Goal: Transaction & Acquisition: Subscribe to service/newsletter

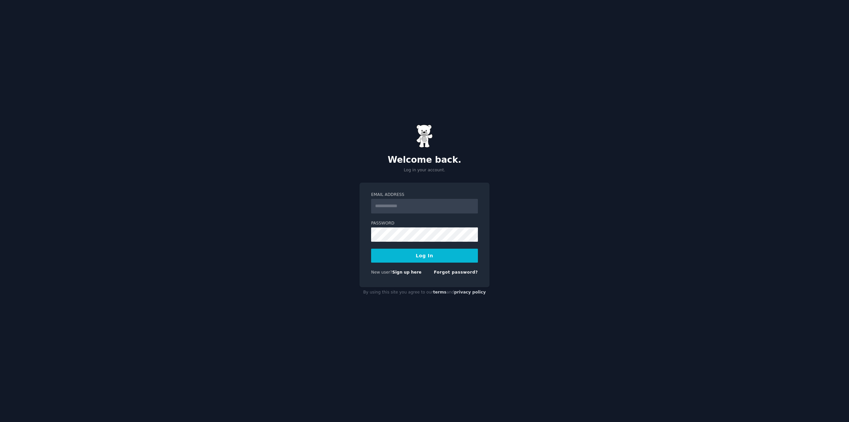
drag, startPoint x: 0, startPoint y: 0, endPoint x: 404, endPoint y: 205, distance: 453.5
click at [404, 205] on input "Email Address" at bounding box center [424, 206] width 107 height 15
click at [426, 211] on input "Email Address" at bounding box center [424, 206] width 107 height 15
paste input "**********"
type input "**********"
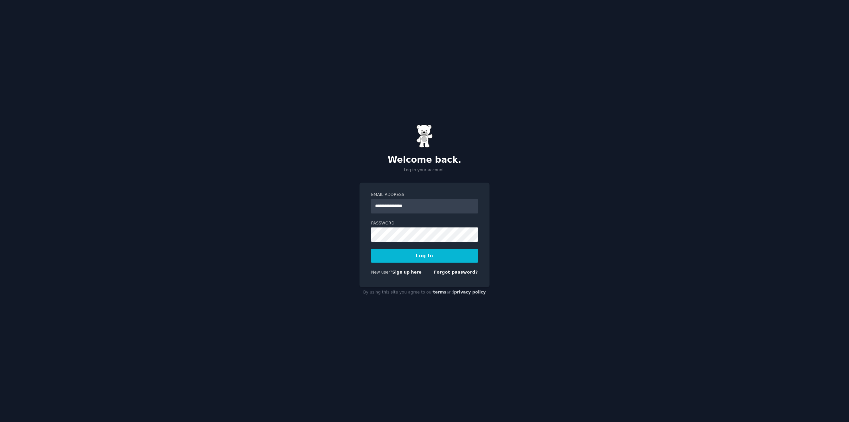
click at [410, 256] on button "Log In" at bounding box center [424, 255] width 107 height 14
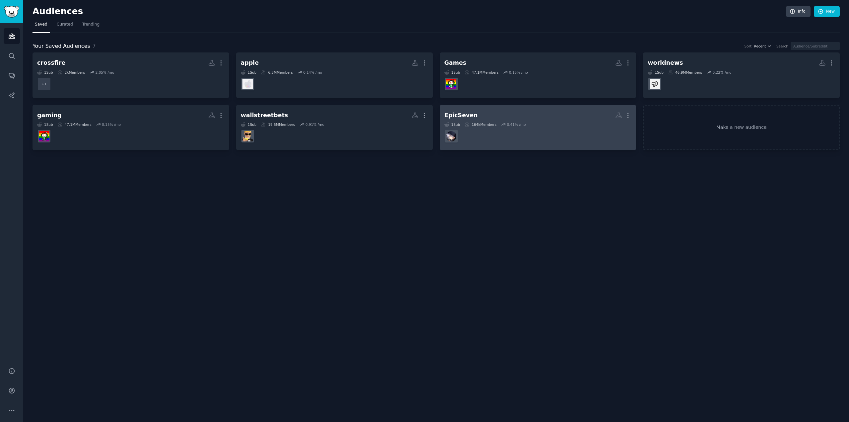
click at [505, 135] on dd at bounding box center [537, 136] width 187 height 19
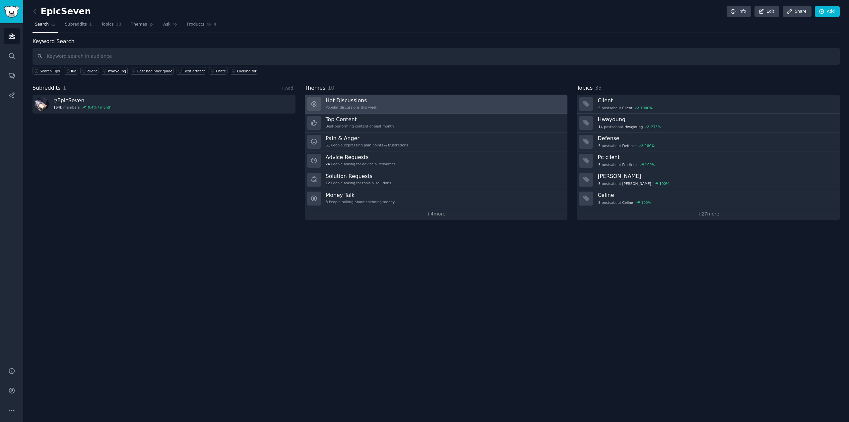
click at [351, 100] on h3 "Hot Discussions" at bounding box center [352, 100] width 52 height 7
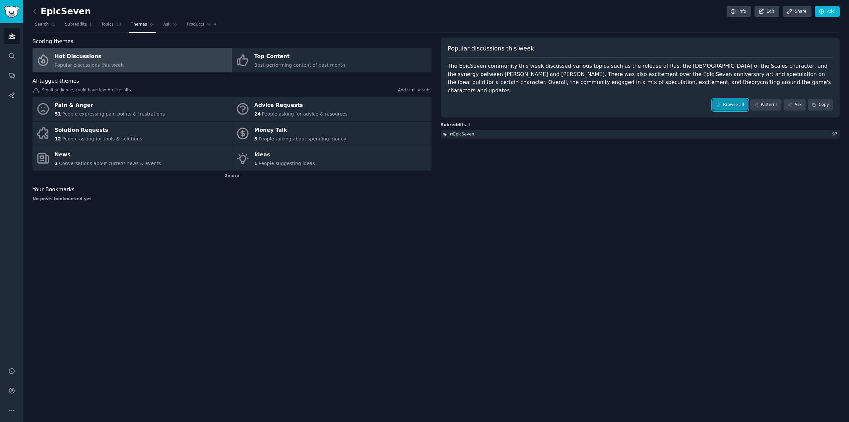
click at [747, 99] on link "Browse all" at bounding box center [729, 104] width 35 height 11
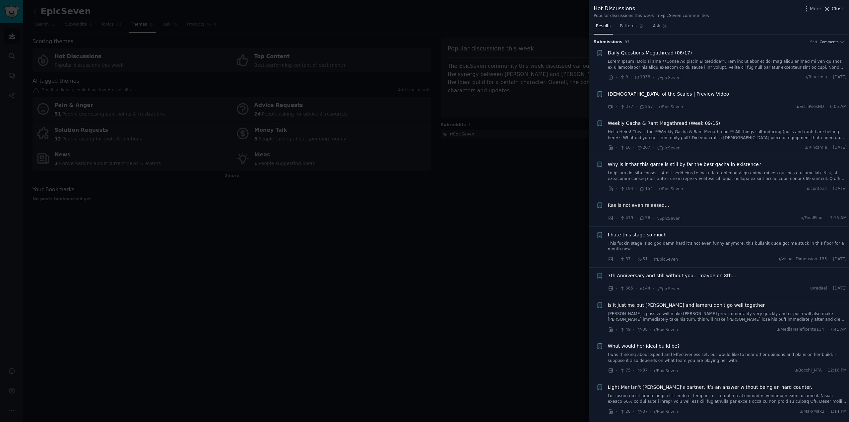
click at [840, 9] on span "Close" at bounding box center [838, 8] width 13 height 7
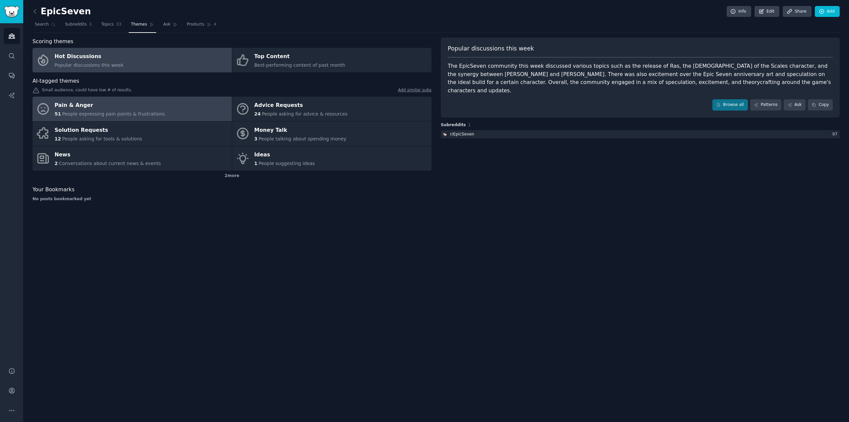
click at [157, 104] on link "Pain & Anger 51 People expressing pain points & frustrations" at bounding box center [132, 109] width 199 height 25
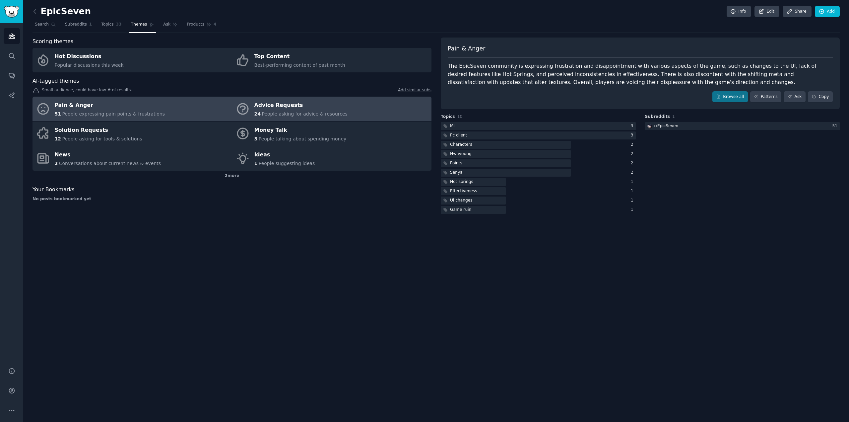
click at [292, 103] on div "Advice Requests" at bounding box center [300, 105] width 93 height 11
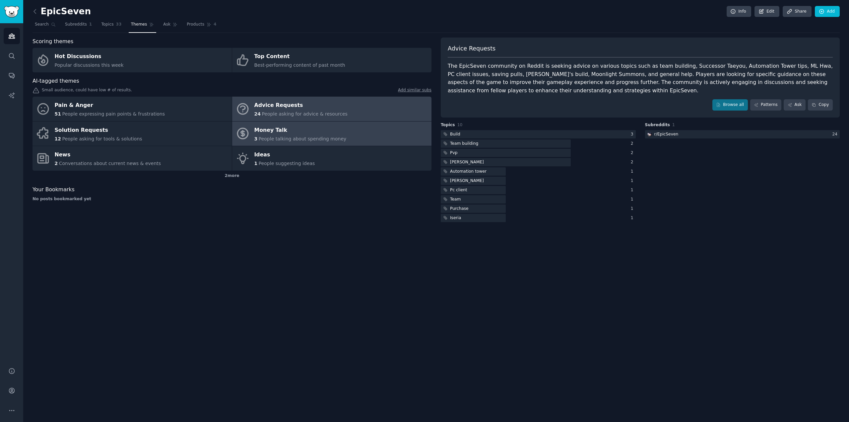
click at [319, 138] on span "People talking about spending money" at bounding box center [303, 138] width 88 height 5
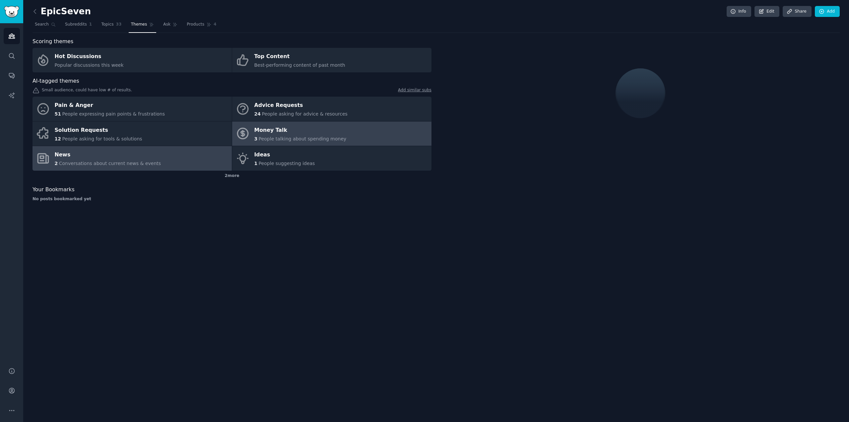
click at [147, 163] on span "Conversations about current news & events" at bounding box center [110, 163] width 102 height 5
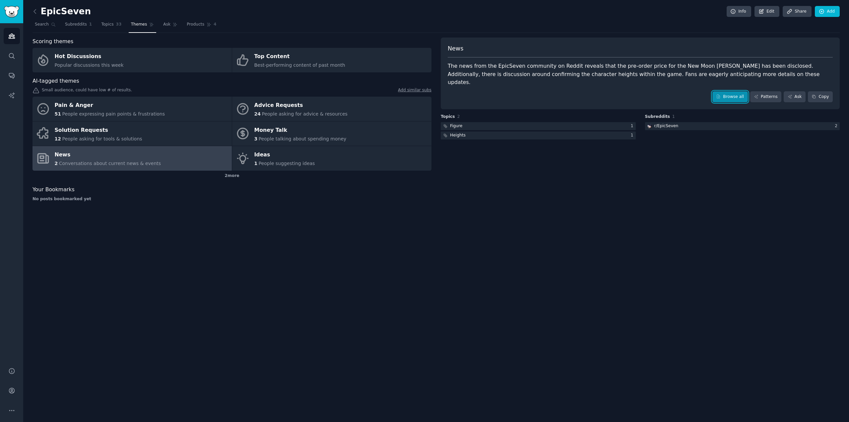
click at [741, 91] on link "Browse all" at bounding box center [729, 96] width 35 height 11
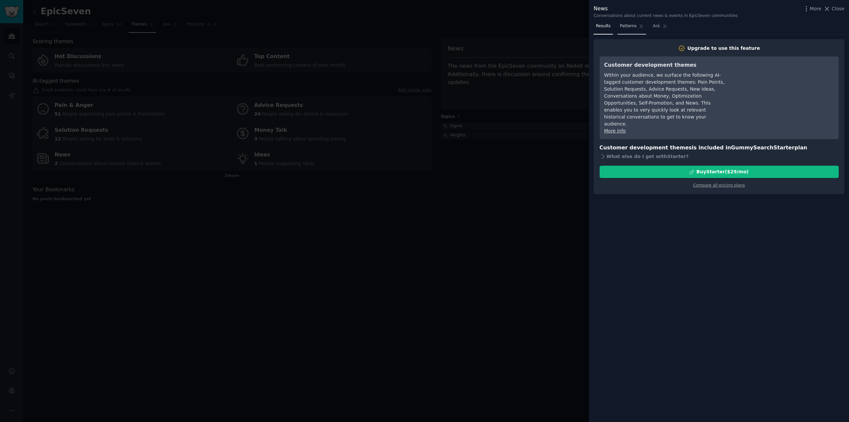
drag, startPoint x: 629, startPoint y: 30, endPoint x: 634, endPoint y: 31, distance: 5.4
click at [629, 30] on link "Patterns" at bounding box center [632, 28] width 28 height 14
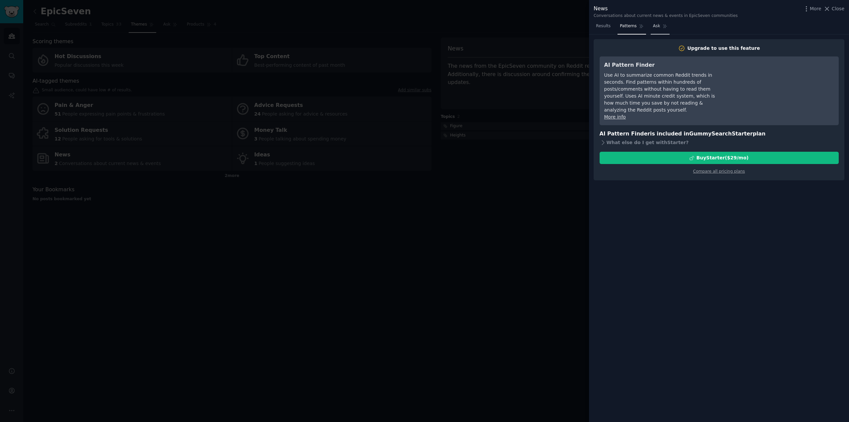
click at [652, 31] on link "Ask" at bounding box center [660, 28] width 19 height 14
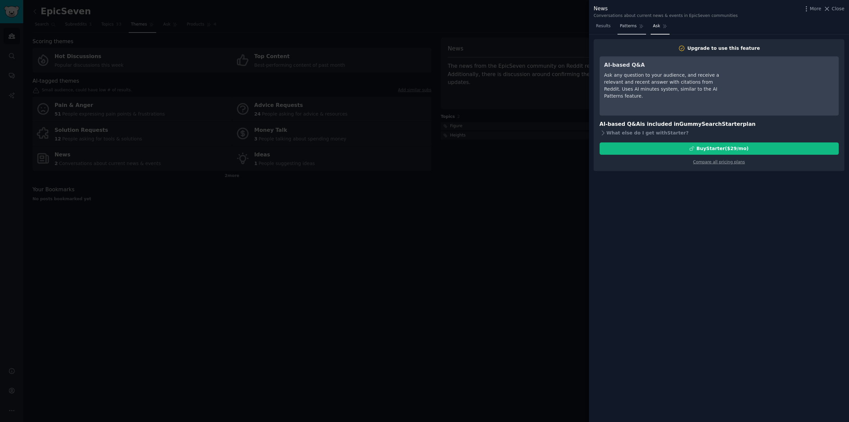
click at [629, 31] on link "Patterns" at bounding box center [632, 28] width 28 height 14
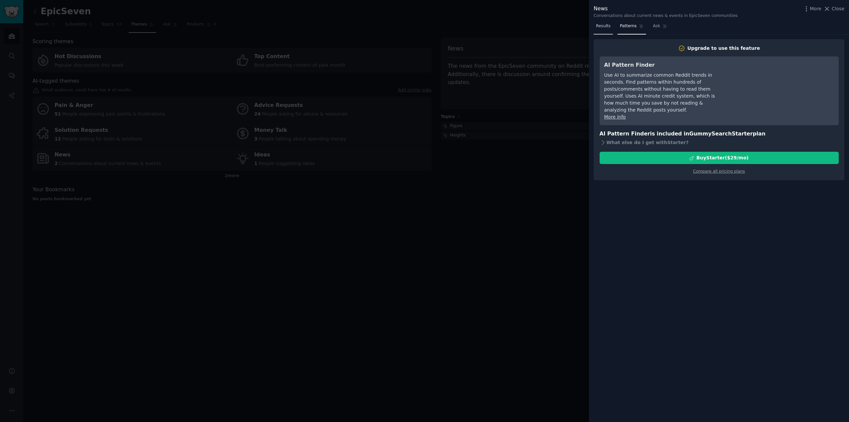
click at [608, 30] on link "Results" at bounding box center [603, 28] width 19 height 14
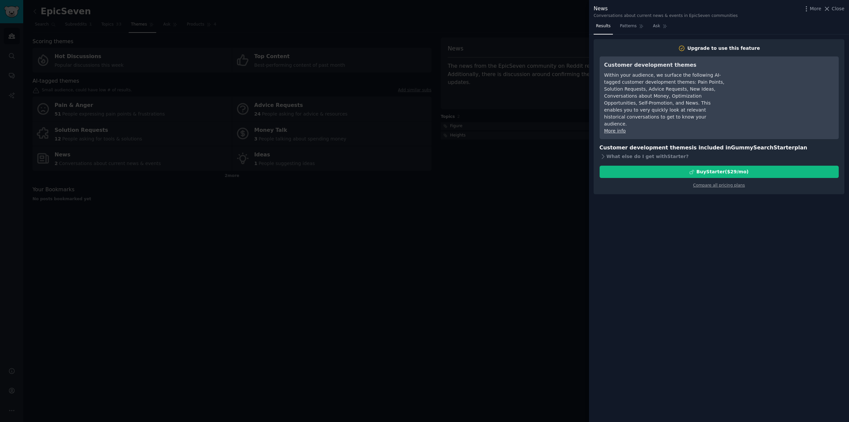
click at [546, 129] on div at bounding box center [424, 211] width 849 height 422
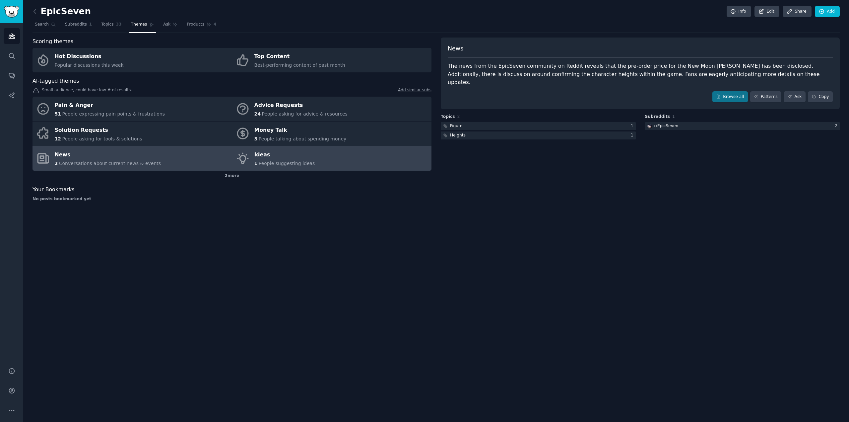
click at [275, 159] on div "Ideas" at bounding box center [284, 155] width 61 height 11
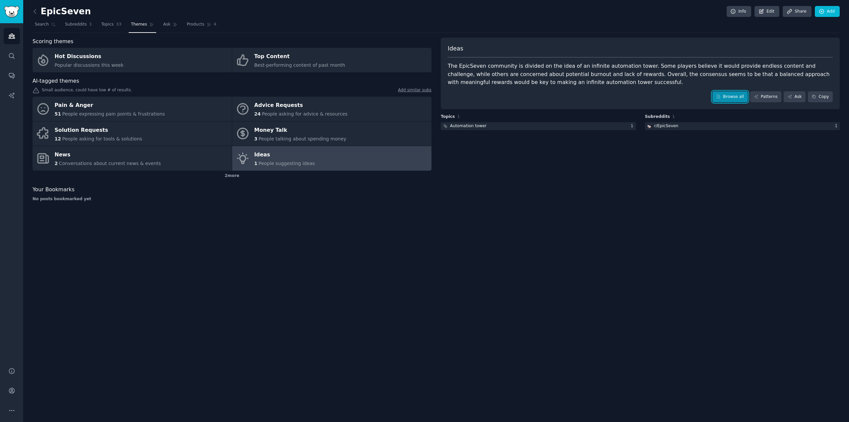
click at [732, 95] on link "Browse all" at bounding box center [729, 96] width 35 height 11
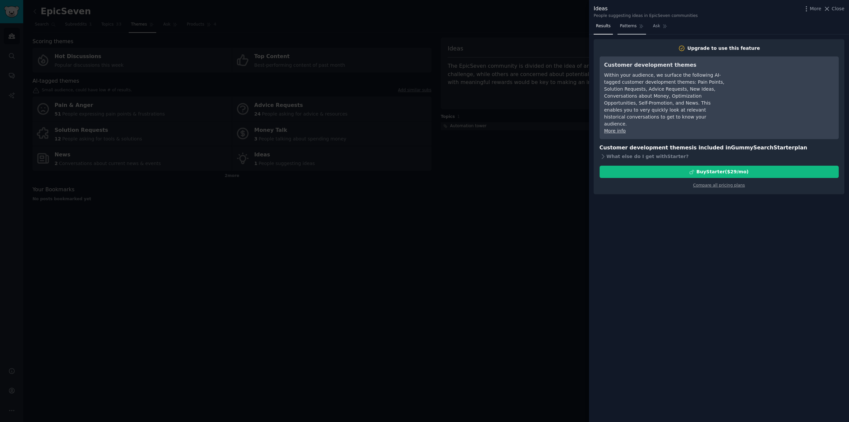
click at [630, 30] on link "Patterns" at bounding box center [632, 28] width 28 height 14
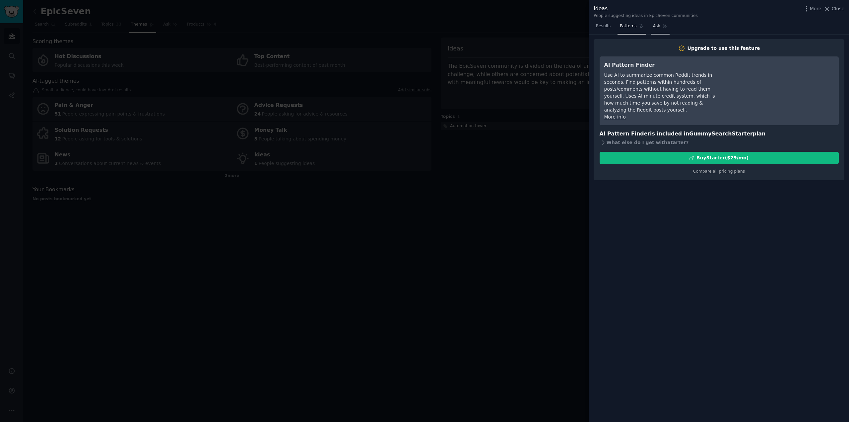
click at [651, 30] on link "Ask" at bounding box center [660, 28] width 19 height 14
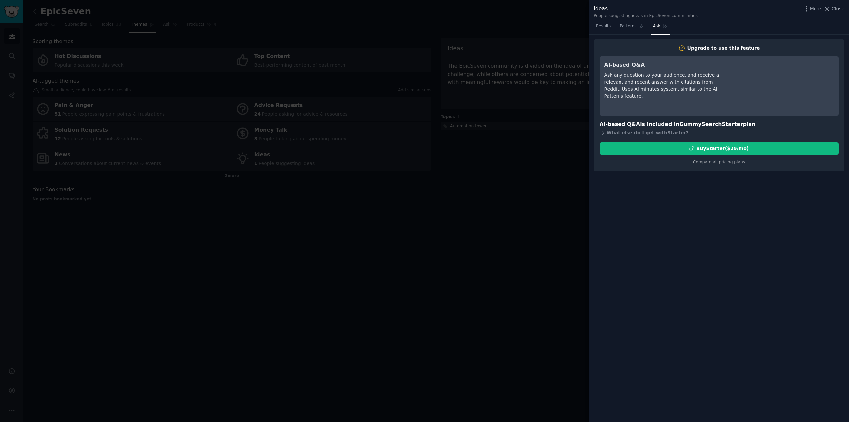
click at [502, 163] on div at bounding box center [424, 211] width 849 height 422
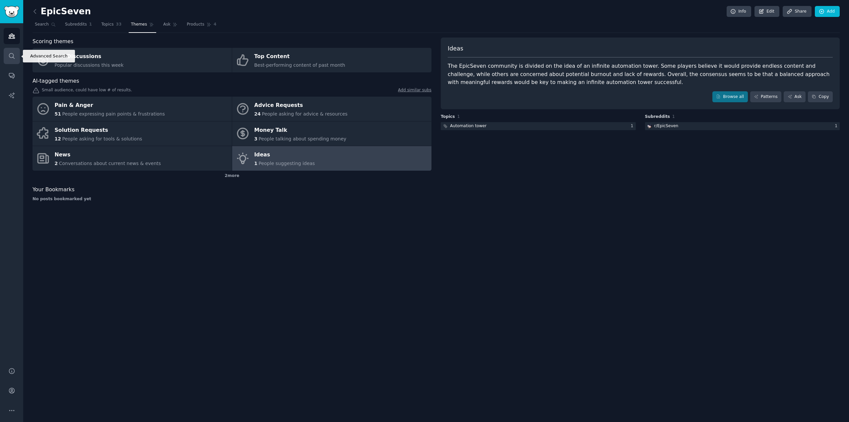
click at [10, 54] on icon "Sidebar" at bounding box center [11, 55] width 5 height 5
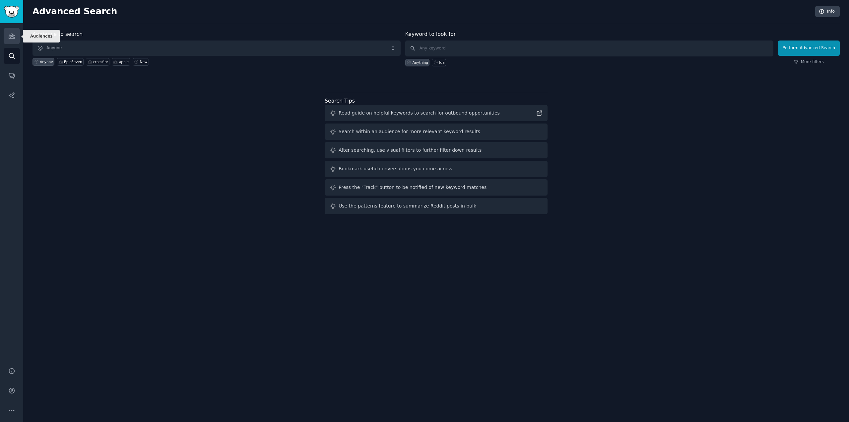
click at [13, 40] on link "Audiences" at bounding box center [12, 36] width 16 height 16
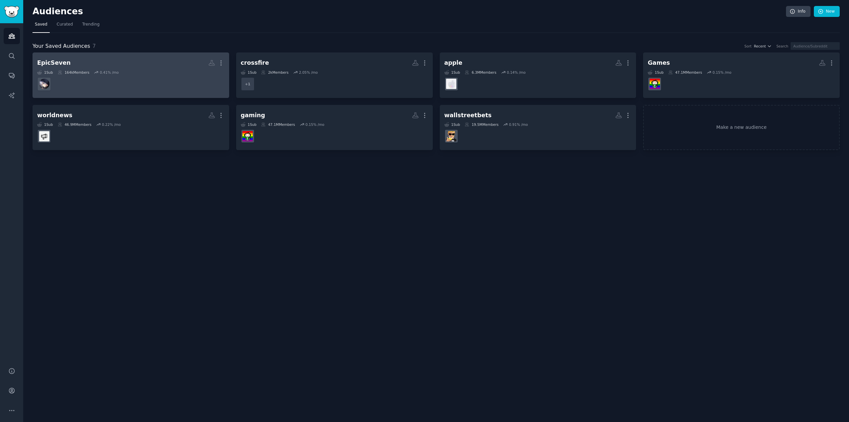
click at [114, 83] on dd at bounding box center [130, 84] width 187 height 19
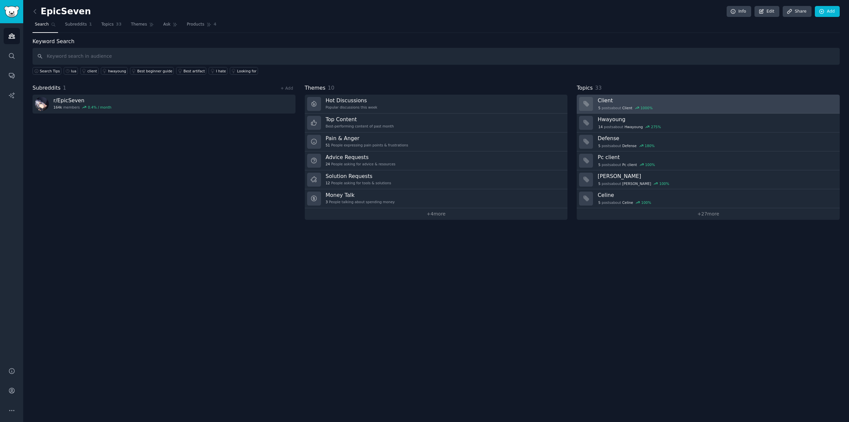
click at [617, 104] on div "5 post s about Client 1000 %" at bounding box center [716, 107] width 237 height 7
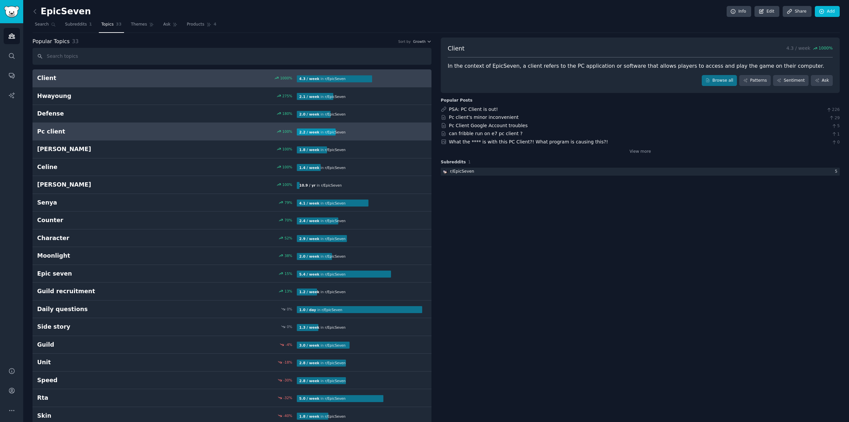
click at [170, 127] on div "Pc client 100 % 2.2 / week in r/ EpicSeven" at bounding box center [232, 131] width 390 height 8
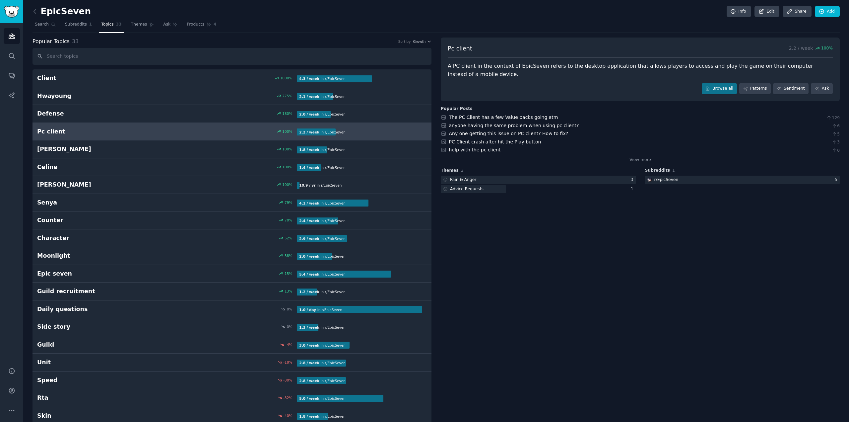
drag, startPoint x: 517, startPoint y: 211, endPoint x: 510, endPoint y: 205, distance: 9.0
click at [517, 211] on div "Pc client 2.2 / week 100 % A PC client in the context of EpicSeven refers to th…" at bounding box center [640, 346] width 399 height 618
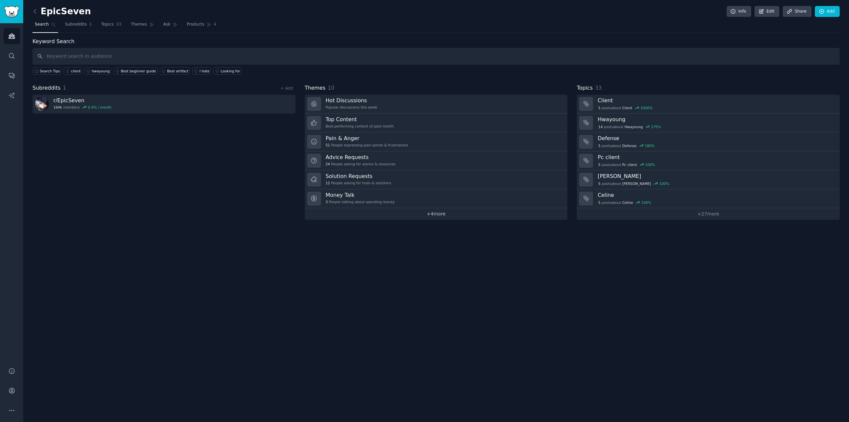
click at [401, 211] on link "+ 4 more" at bounding box center [436, 214] width 263 height 12
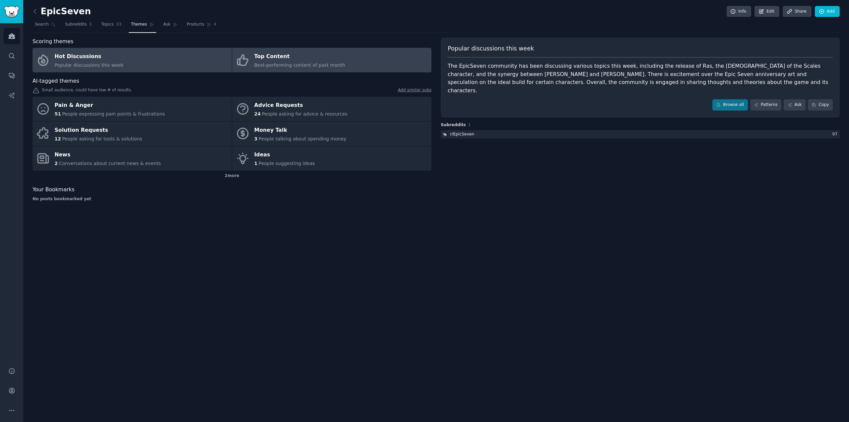
click at [252, 62] on link "Top Content Best-performing content of past month" at bounding box center [331, 60] width 199 height 25
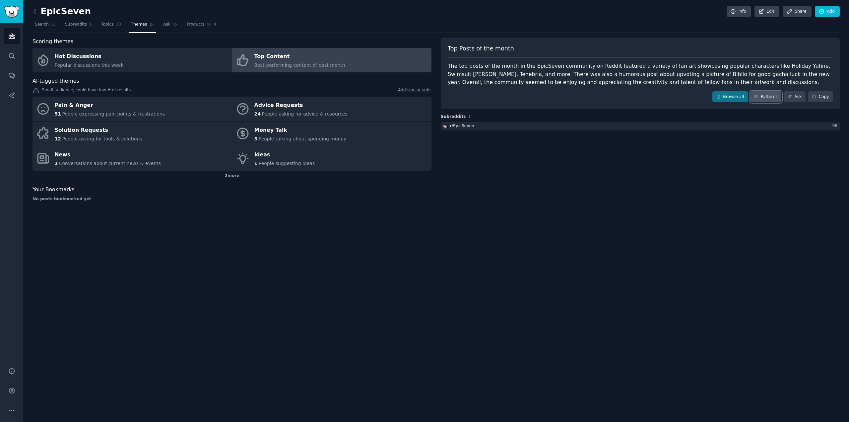
click at [759, 98] on icon at bounding box center [756, 96] width 5 height 5
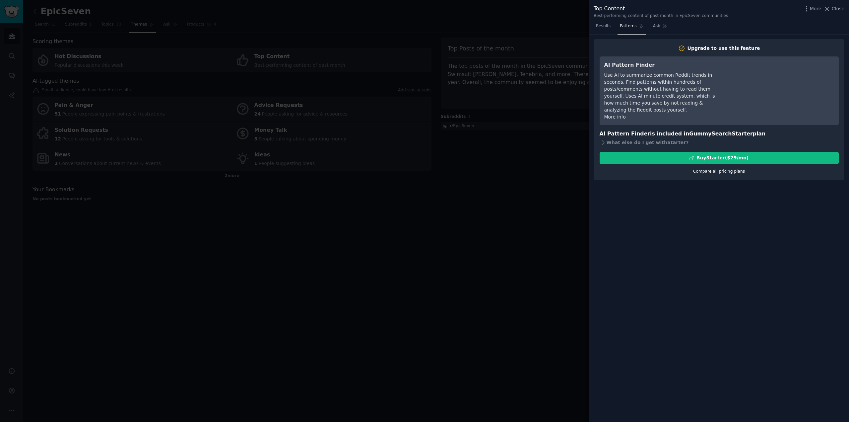
click at [713, 169] on link "Compare all pricing plans" at bounding box center [719, 171] width 52 height 5
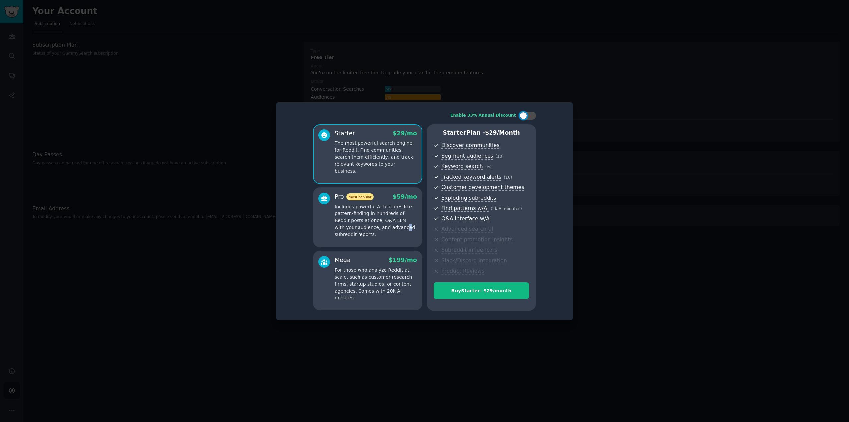
click at [380, 228] on p "Includes powerful AI features like pattern-finding in hundreds of Reddit posts …" at bounding box center [376, 220] width 82 height 35
click at [363, 280] on p "For those who analyze Reddit at scale, such as customer research firms, startup…" at bounding box center [376, 283] width 82 height 35
click at [383, 231] on p "Includes powerful AI features like pattern-finding in hundreds of Reddit posts …" at bounding box center [376, 220] width 82 height 35
click at [388, 161] on p "The most powerful search engine for Reddit. Find communities, search them effic…" at bounding box center [376, 157] width 82 height 35
click at [379, 204] on p "Includes powerful AI features like pattern-finding in hundreds of Reddit posts …" at bounding box center [376, 220] width 82 height 35
